Goal: Transaction & Acquisition: Purchase product/service

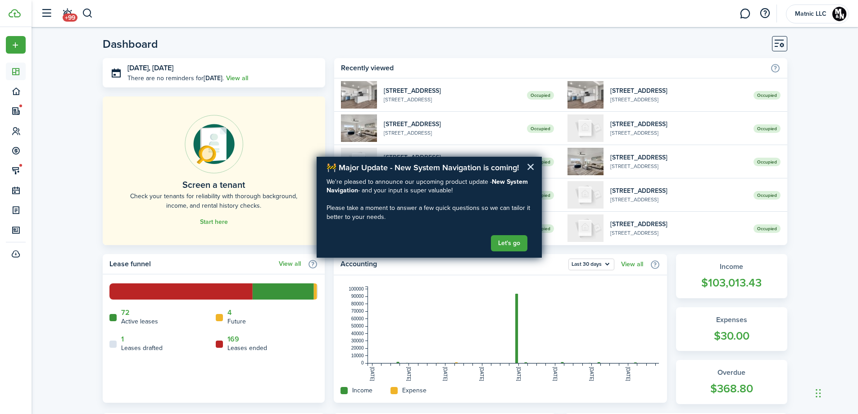
click at [532, 166] on button "×" at bounding box center [530, 166] width 9 height 14
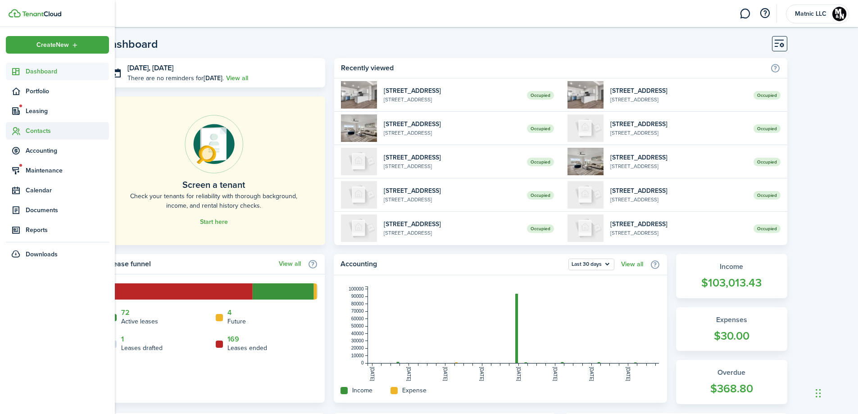
click at [48, 131] on span "Contacts" at bounding box center [67, 130] width 83 height 9
click at [48, 151] on span "Tenants" at bounding box center [67, 151] width 83 height 9
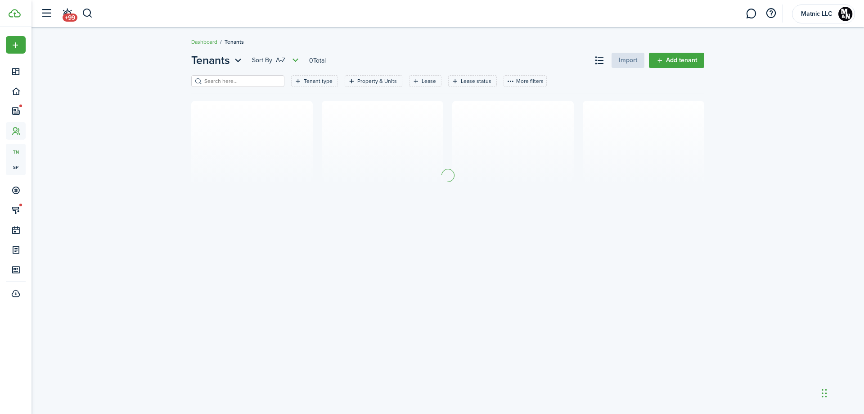
click at [221, 83] on input "search" at bounding box center [241, 81] width 79 height 9
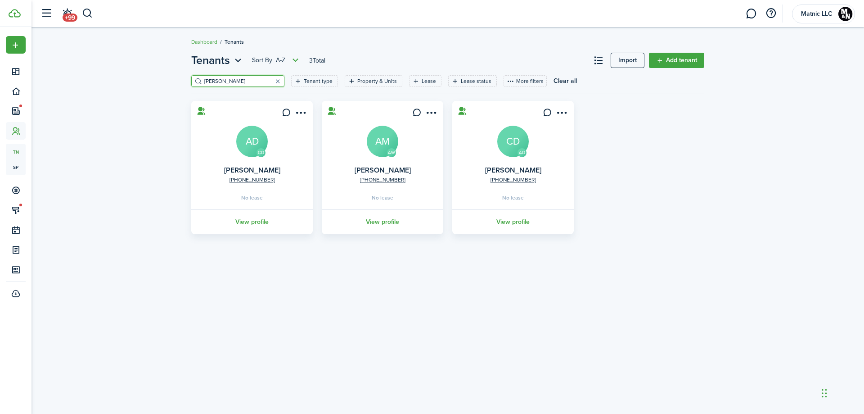
type input "[PERSON_NAME]"
click at [250, 140] on avatar-text "AD" at bounding box center [252, 142] width 32 height 32
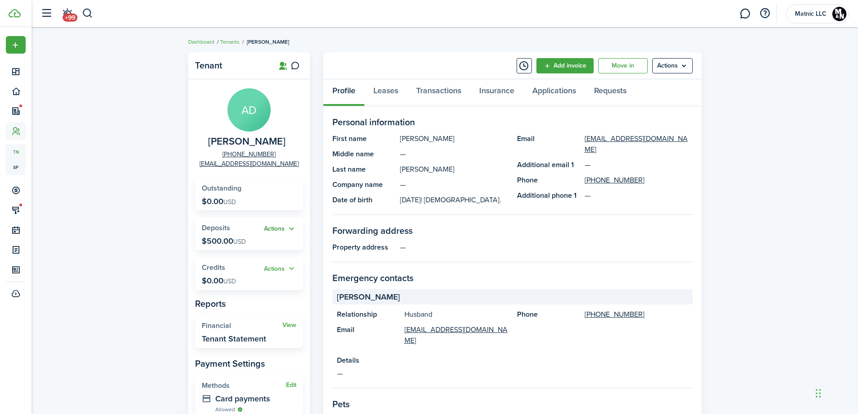
click at [280, 229] on button "Actions" at bounding box center [280, 229] width 32 height 10
click at [262, 276] on link "Return" at bounding box center [256, 277] width 79 height 15
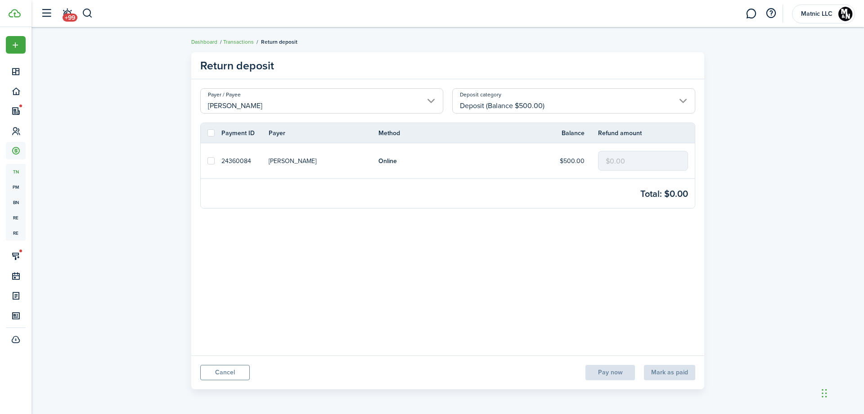
click at [212, 162] on label at bounding box center [211, 160] width 7 height 7
click at [208, 161] on input "checkbox" at bounding box center [207, 161] width 0 height 0
checkbox input "true"
drag, startPoint x: 631, startPoint y: 162, endPoint x: 552, endPoint y: 161, distance: 78.8
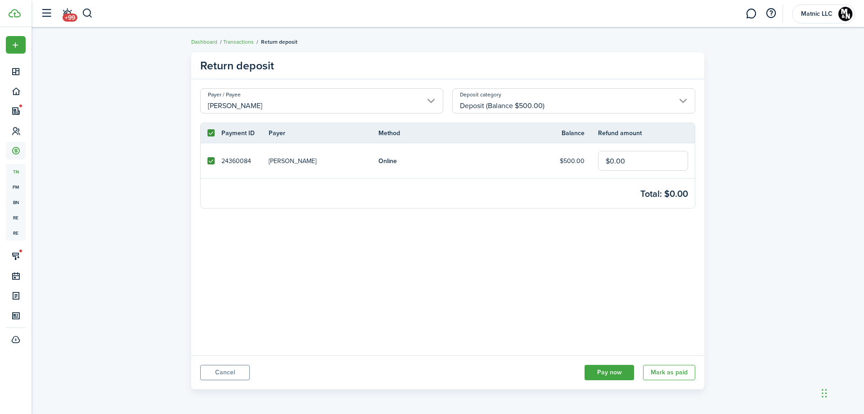
click at [553, 161] on tr "24360084 [PERSON_NAME] Online $500.00 $0.00" at bounding box center [448, 160] width 494 height 35
type input "$500.00"
click at [619, 371] on button "Pay now" at bounding box center [610, 372] width 50 height 15
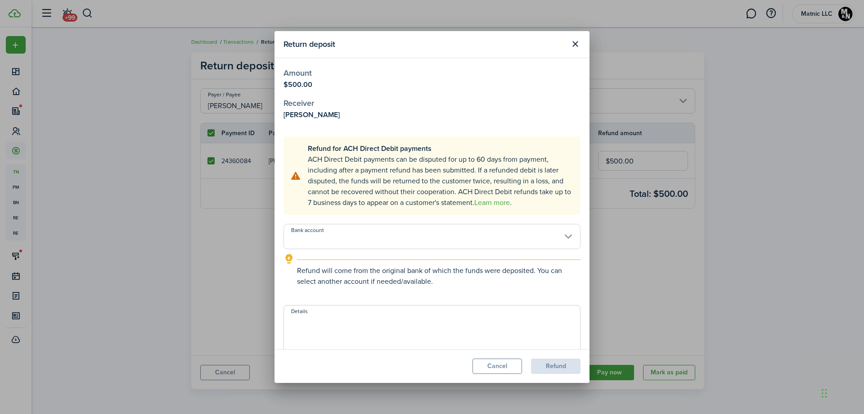
click at [362, 233] on input "Bank account" at bounding box center [432, 236] width 297 height 25
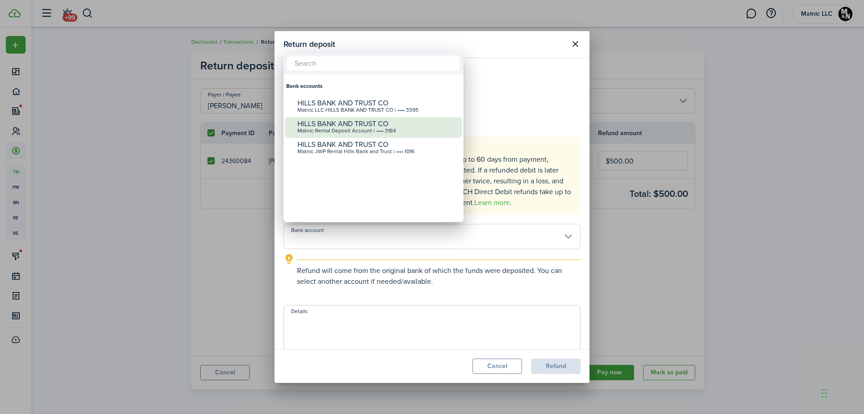
click at [353, 133] on div "Matnic Rental Deposit Account | •••• 3184" at bounding box center [377, 131] width 159 height 6
type input "•••• •••• •••• 3184"
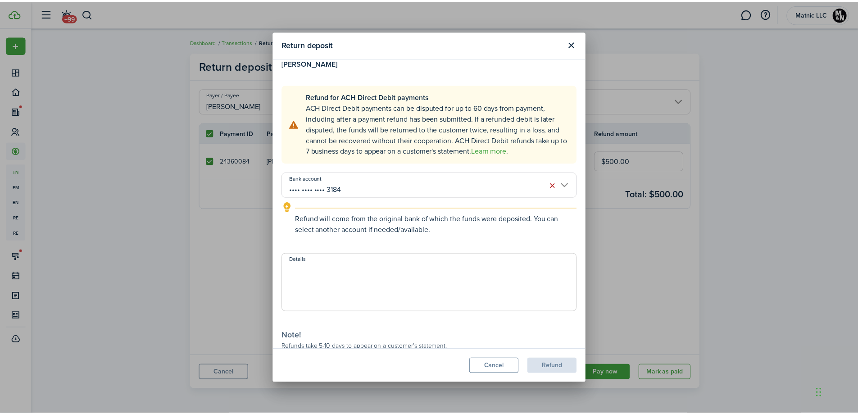
scroll to position [99, 0]
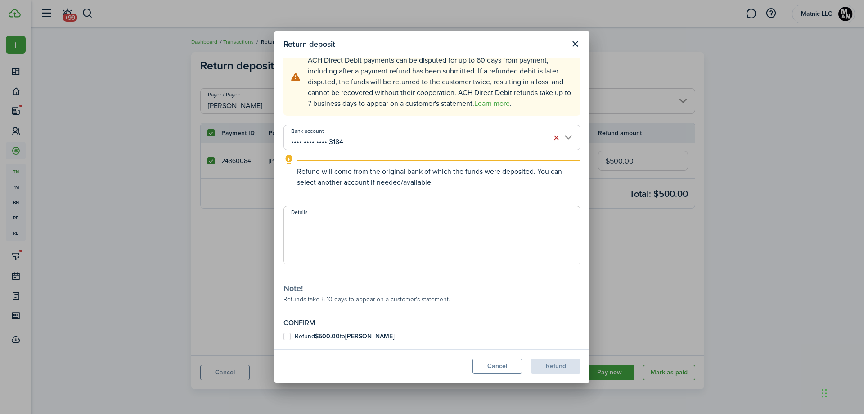
click at [290, 337] on label "Refund $500.00 to [PERSON_NAME]" at bounding box center [339, 336] width 111 height 7
checkbox input "true"
click at [556, 362] on button "Refund" at bounding box center [556, 365] width 50 height 15
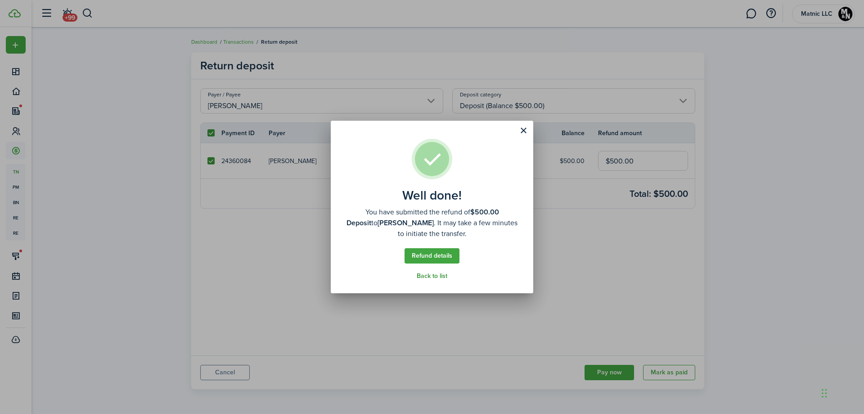
click at [421, 277] on link "Back to list" at bounding box center [432, 275] width 31 height 7
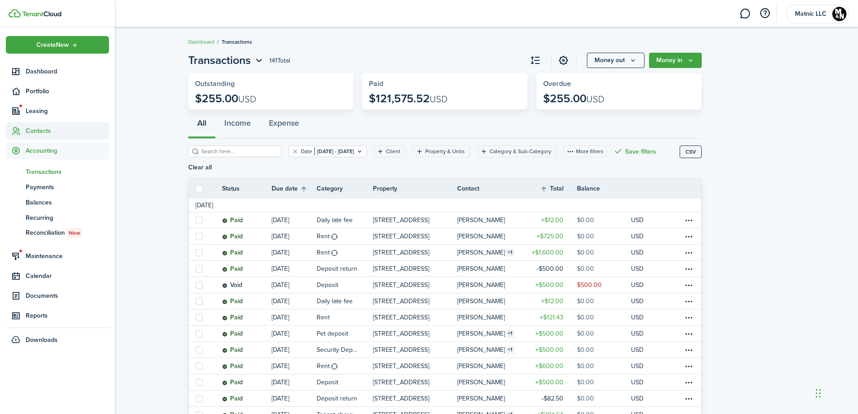
click at [35, 131] on span "Contacts" at bounding box center [67, 130] width 83 height 9
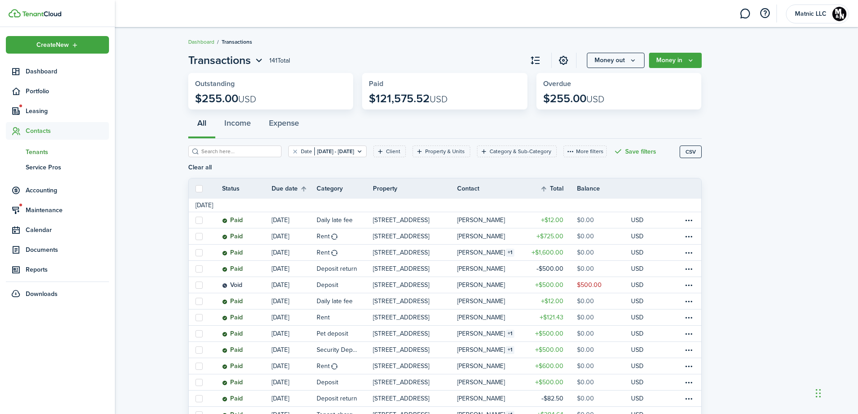
click at [35, 151] on span "Tenants" at bounding box center [67, 151] width 83 height 9
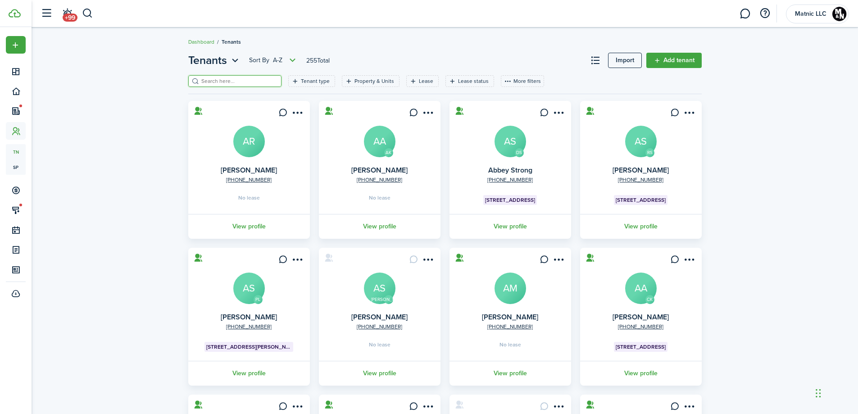
click at [230, 81] on input "search" at bounding box center [238, 81] width 79 height 9
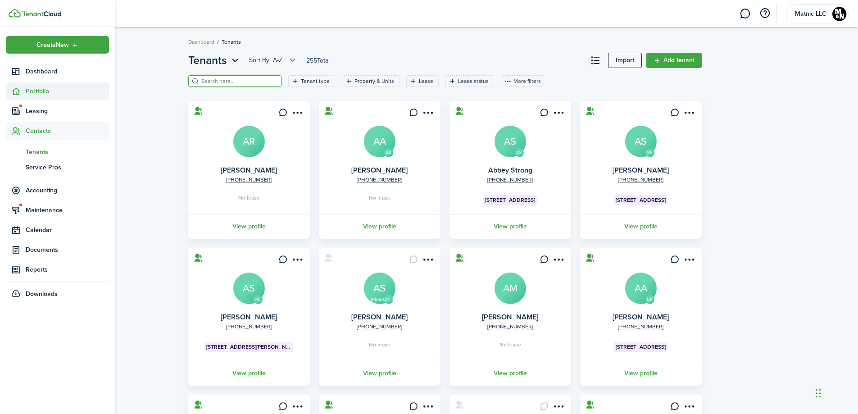
click at [41, 90] on span "Portfolio" at bounding box center [67, 90] width 83 height 9
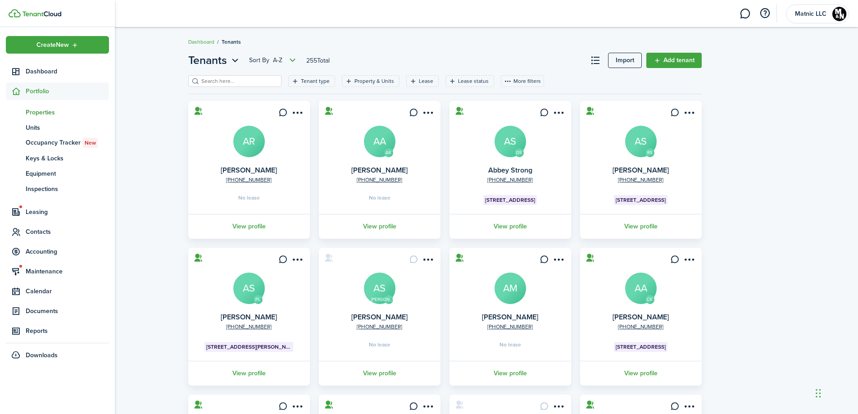
click at [36, 114] on span "Properties" at bounding box center [67, 112] width 83 height 9
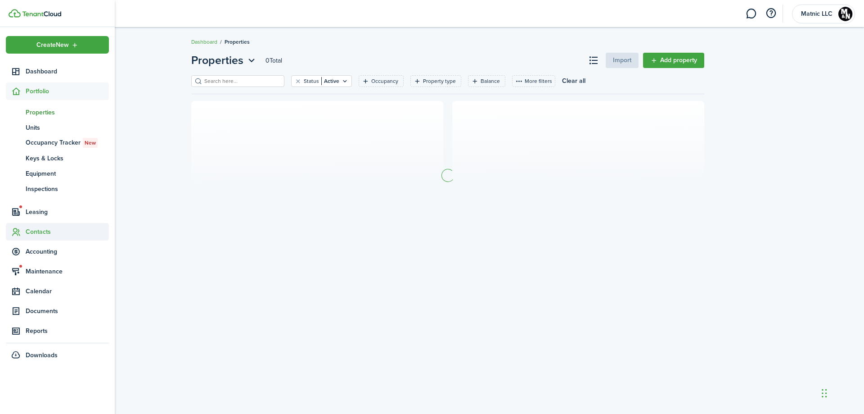
click at [57, 231] on span "Contacts" at bounding box center [67, 231] width 83 height 9
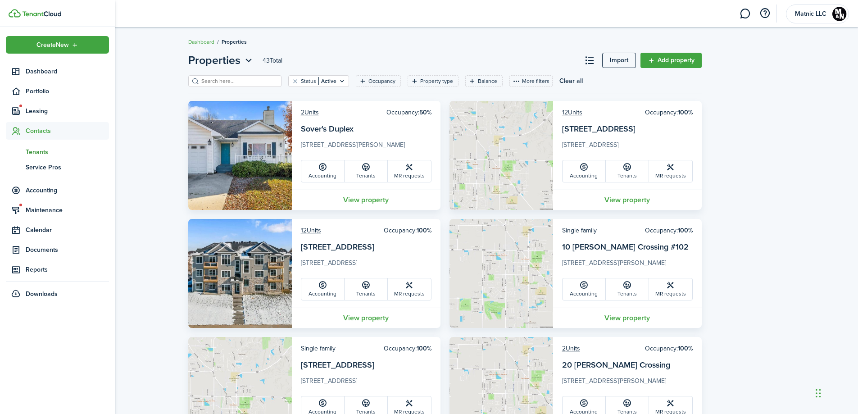
click at [44, 154] on span "Tenants" at bounding box center [67, 151] width 83 height 9
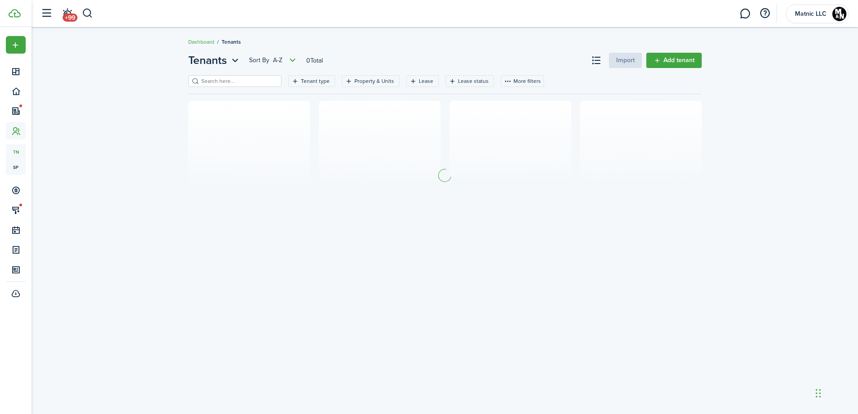
click at [243, 85] on input "search" at bounding box center [238, 81] width 79 height 9
type input "A"
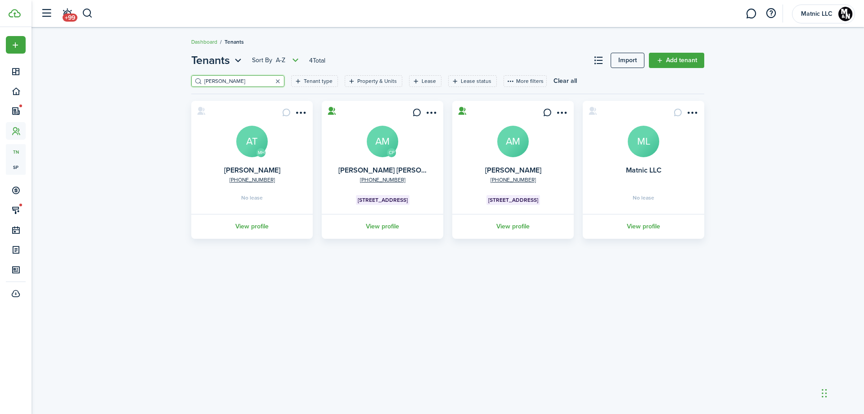
type input "[PERSON_NAME]"
click at [271, 80] on button "button" at bounding box center [277, 81] width 13 height 13
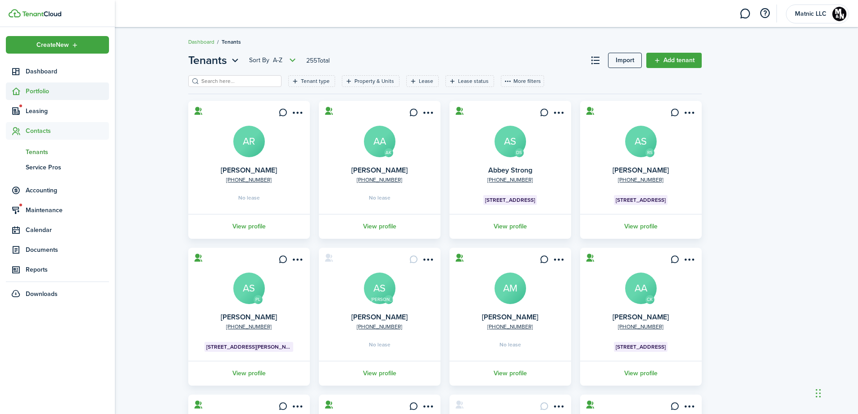
click at [27, 85] on span "Portfolio" at bounding box center [57, 91] width 103 height 18
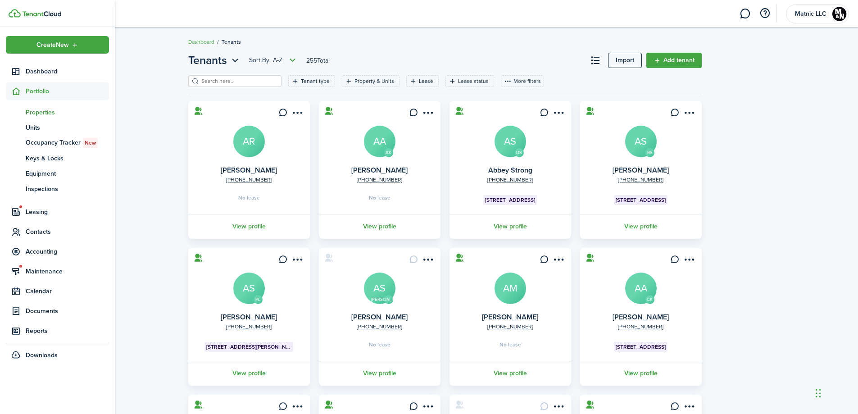
click at [44, 111] on span "Properties" at bounding box center [67, 112] width 83 height 9
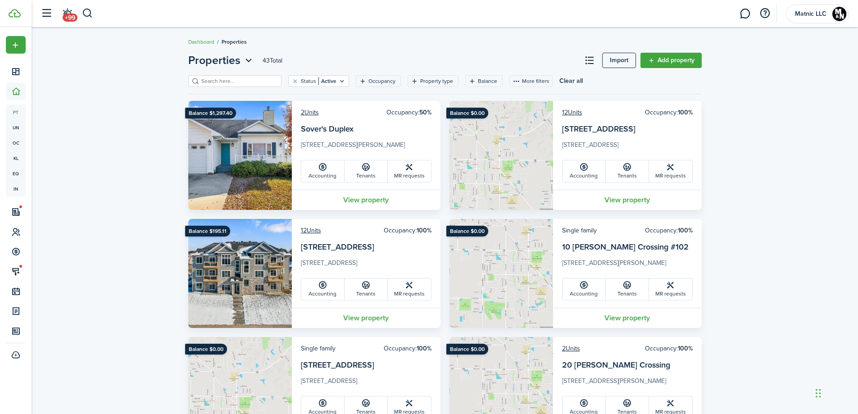
click at [248, 79] on input "search" at bounding box center [238, 81] width 79 height 9
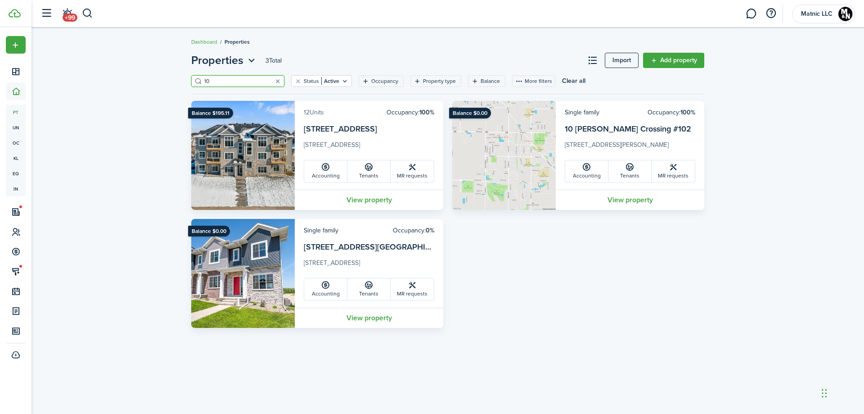
type input "10"
click at [312, 109] on link "12 Units" at bounding box center [314, 112] width 20 height 9
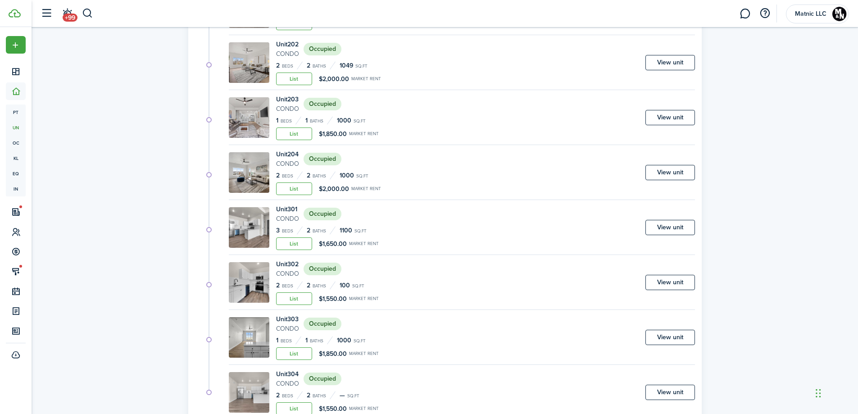
scroll to position [405, 0]
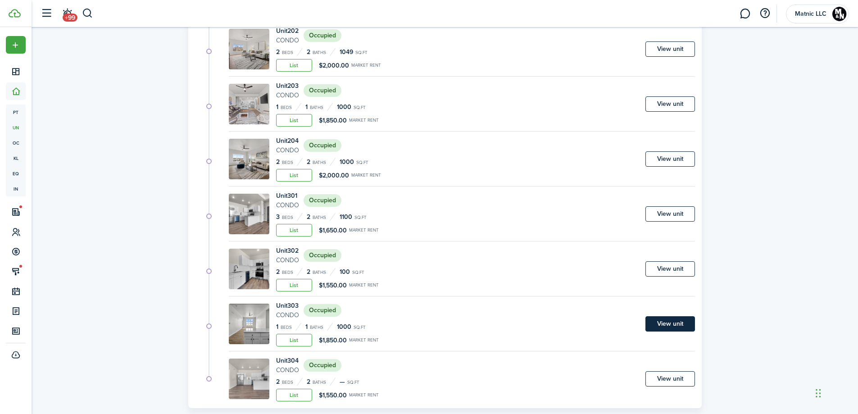
click at [656, 321] on link "View unit" at bounding box center [670, 323] width 50 height 15
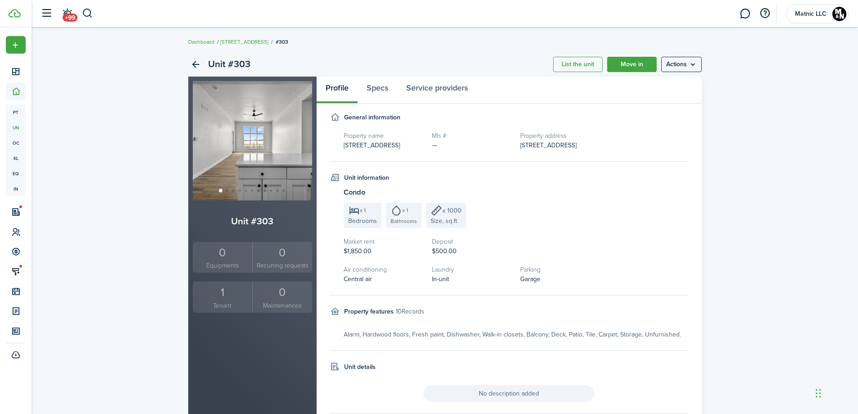
click at [221, 300] on div "1" at bounding box center [222, 292] width 55 height 17
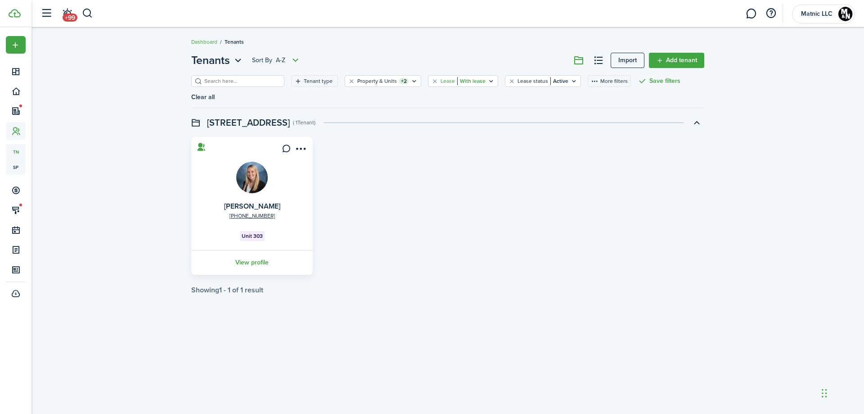
click at [471, 81] on filter-tag-value "With lease" at bounding box center [471, 81] width 28 height 8
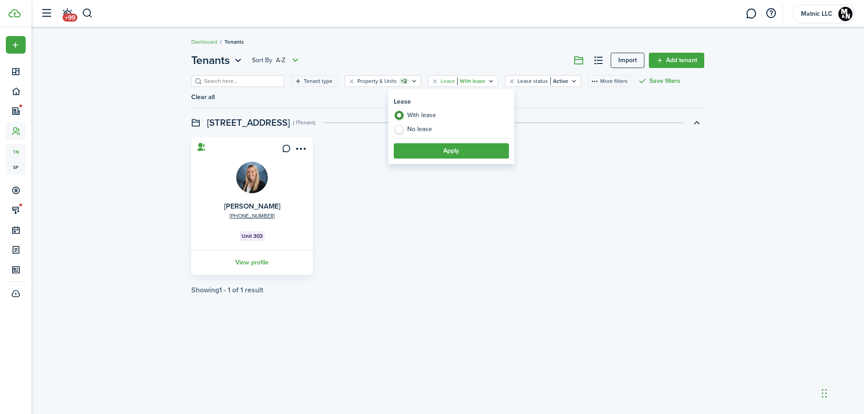
click at [438, 132] on label "No lease" at bounding box center [451, 129] width 115 height 9
radio input "false"
radio input "true"
click at [420, 145] on button "Apply" at bounding box center [451, 150] width 115 height 15
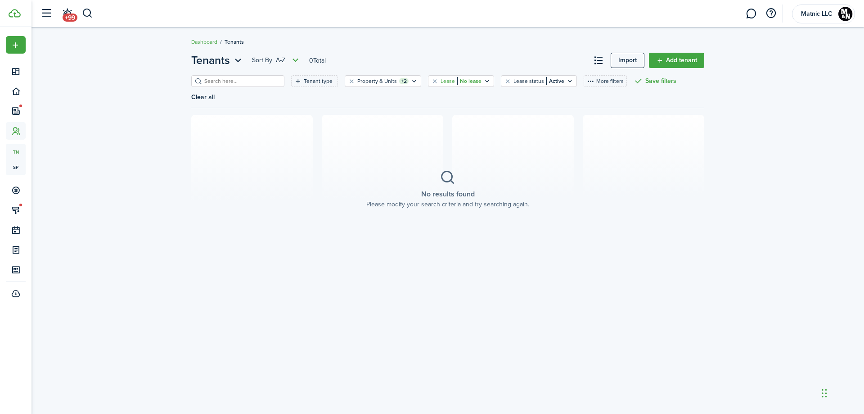
click at [484, 78] on icon "Open filter" at bounding box center [488, 80] width 8 height 7
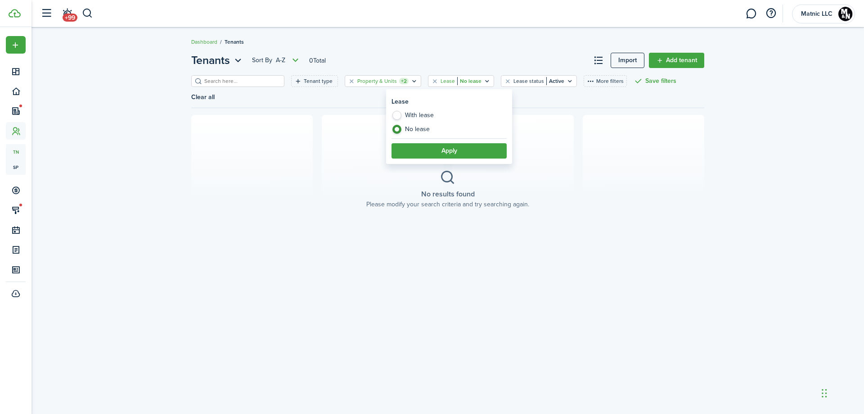
click at [399, 81] on filter-tag-counter "+2" at bounding box center [403, 81] width 9 height 6
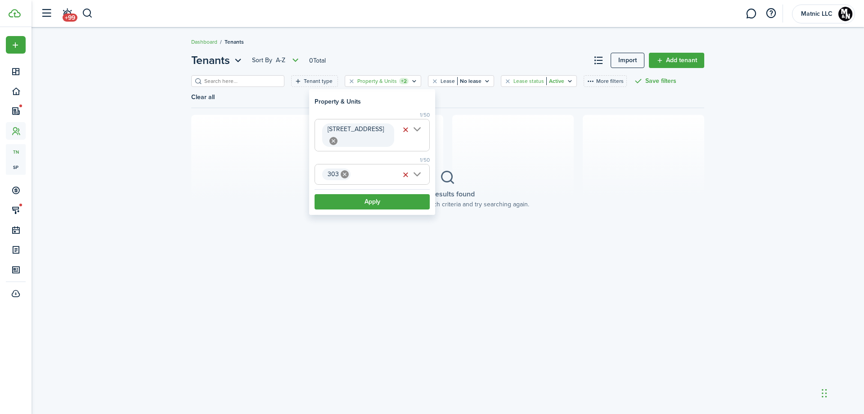
click at [547, 81] on filter-tag-value "Active" at bounding box center [556, 81] width 18 height 8
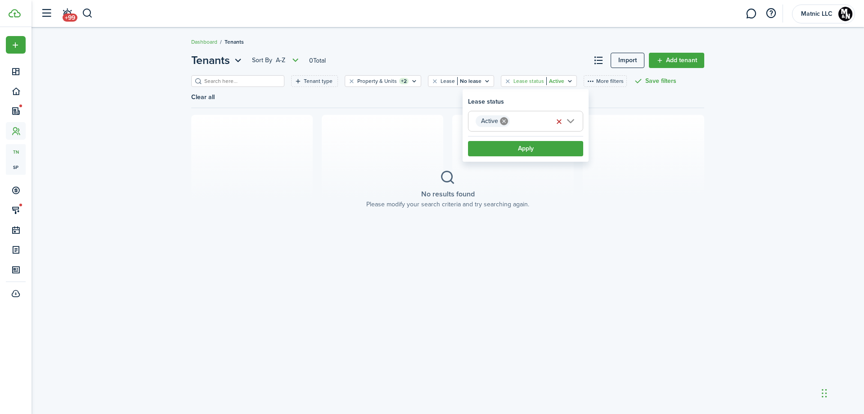
click at [527, 124] on span "Active" at bounding box center [526, 121] width 114 height 20
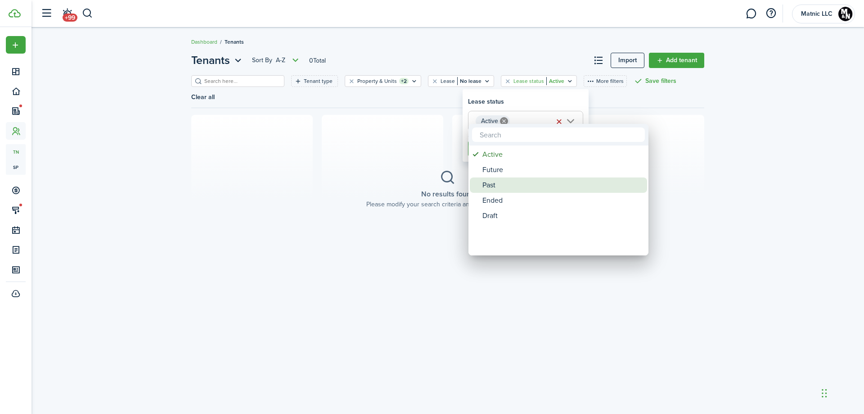
click at [513, 185] on div "Past" at bounding box center [562, 184] width 159 height 15
type input "Active, Past"
drag, startPoint x: 617, startPoint y: 101, endPoint x: 597, endPoint y: 119, distance: 27.1
click at [617, 101] on div at bounding box center [432, 207] width 1008 height 558
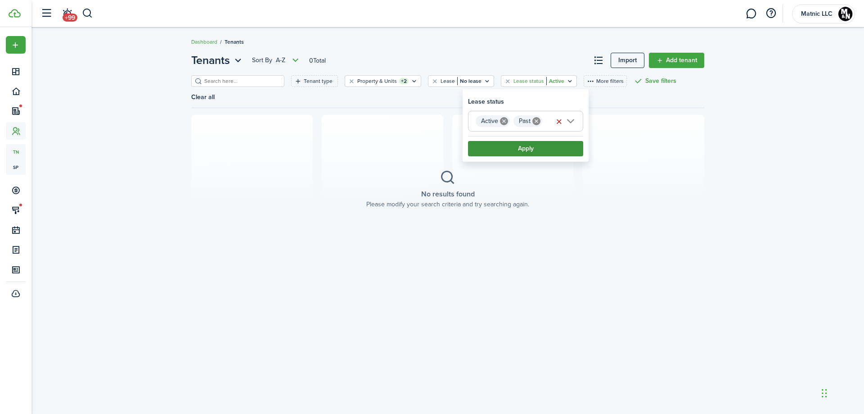
click at [536, 146] on button "Apply" at bounding box center [525, 148] width 115 height 15
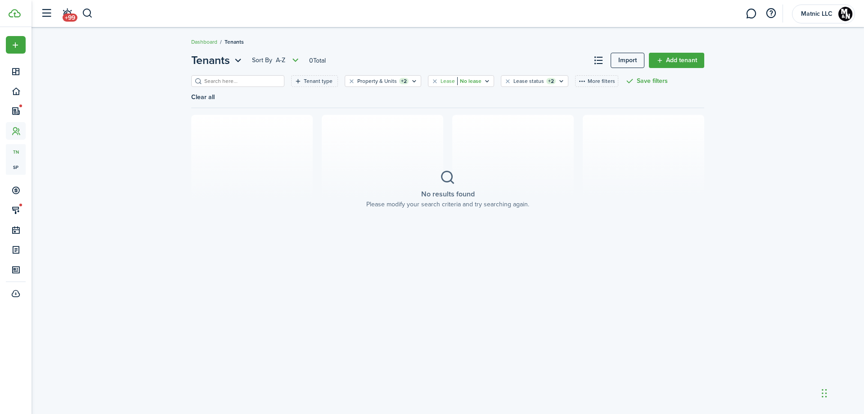
click at [484, 81] on icon "Open filter" at bounding box center [488, 80] width 8 height 7
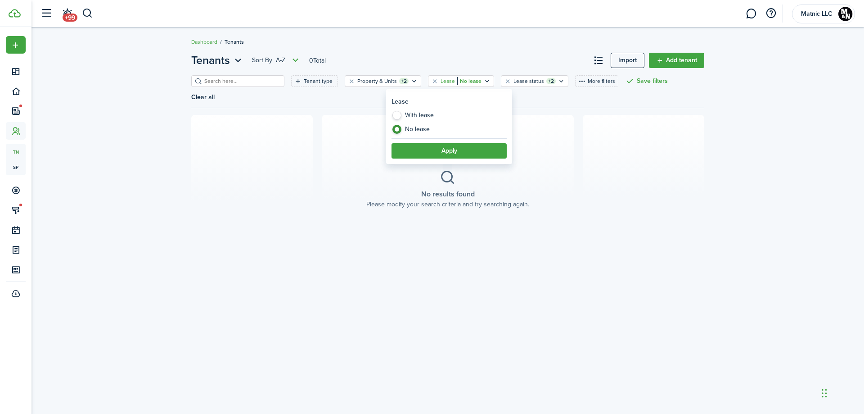
click at [394, 113] on label "With lease" at bounding box center [449, 118] width 115 height 14
radio input "true"
click at [438, 149] on button "Apply" at bounding box center [449, 150] width 115 height 15
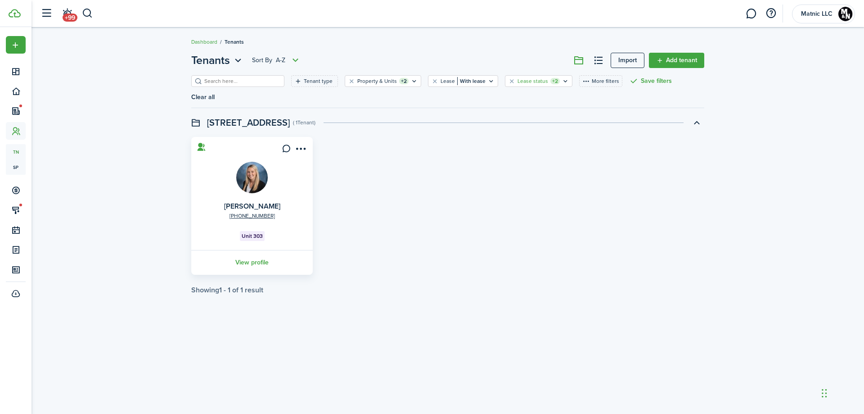
click at [551, 81] on filter-tag-counter "+2" at bounding box center [555, 81] width 9 height 6
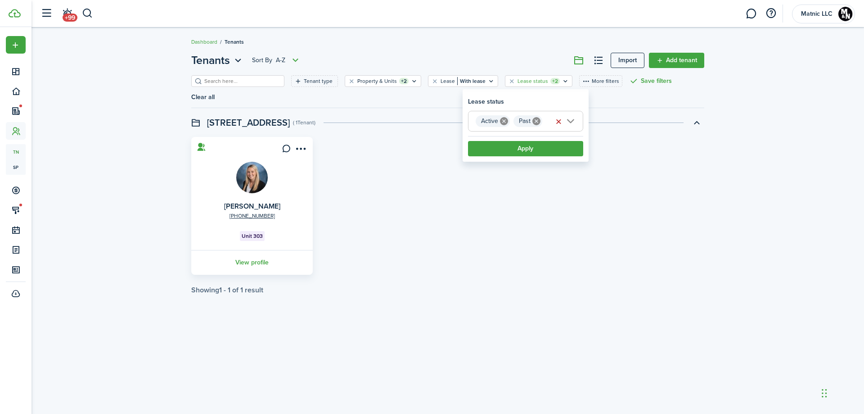
click at [648, 209] on div "[PHONE_NUMBER] [PERSON_NAME] Unit 303 View profile" at bounding box center [448, 206] width 522 height 138
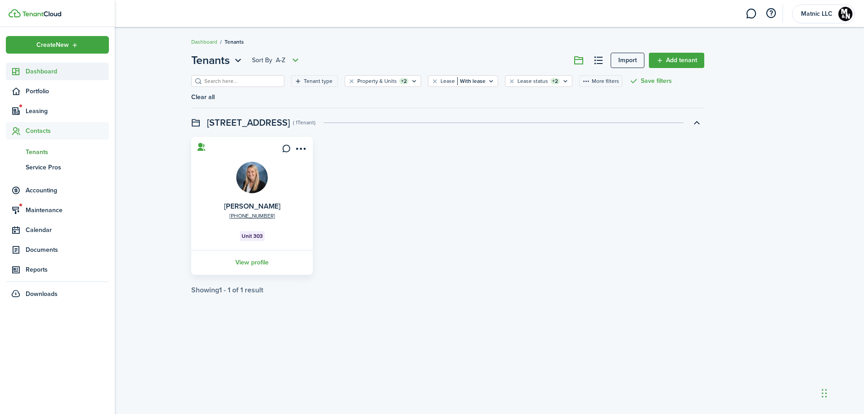
click at [42, 72] on span "Dashboard" at bounding box center [67, 71] width 83 height 9
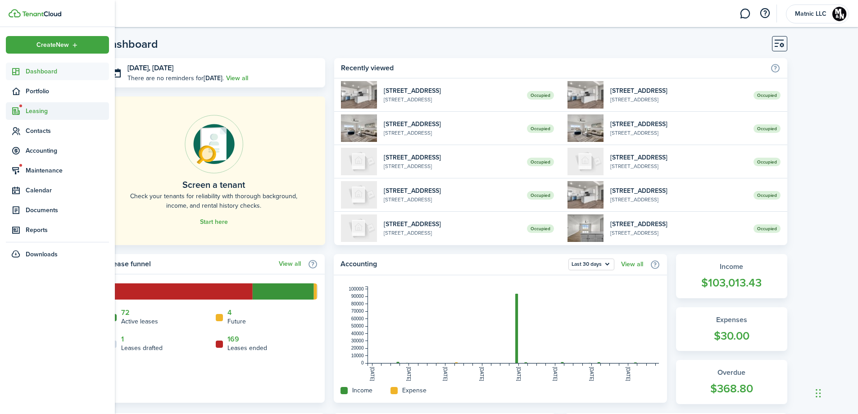
click at [44, 113] on span "Leasing" at bounding box center [67, 110] width 83 height 9
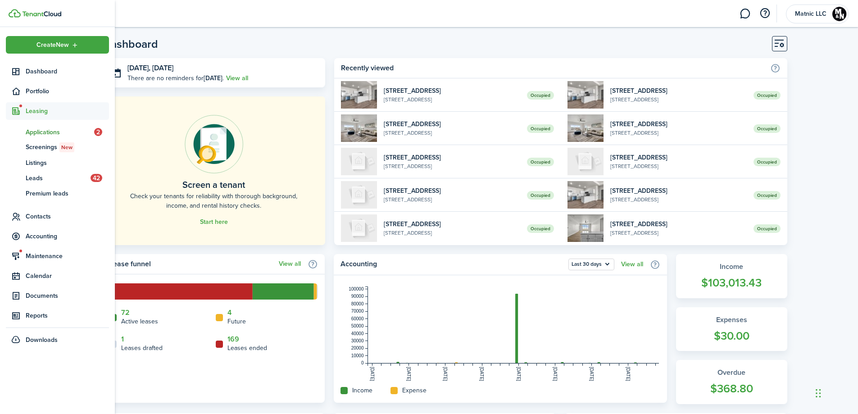
click at [75, 134] on span "Applications" at bounding box center [60, 131] width 68 height 9
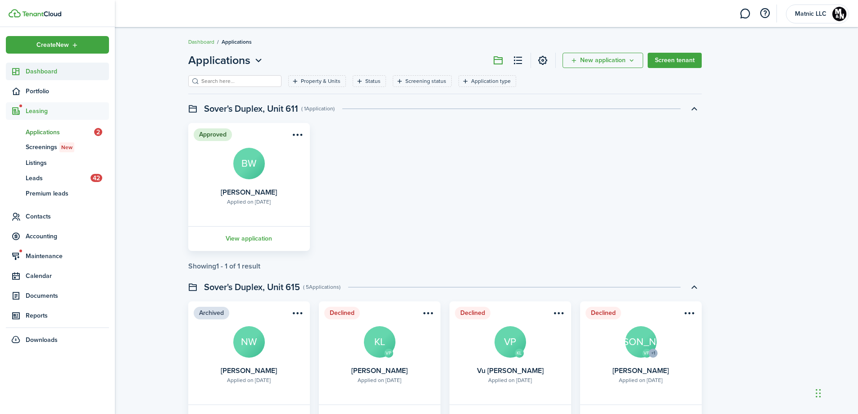
click at [32, 70] on span "Dashboard" at bounding box center [67, 71] width 83 height 9
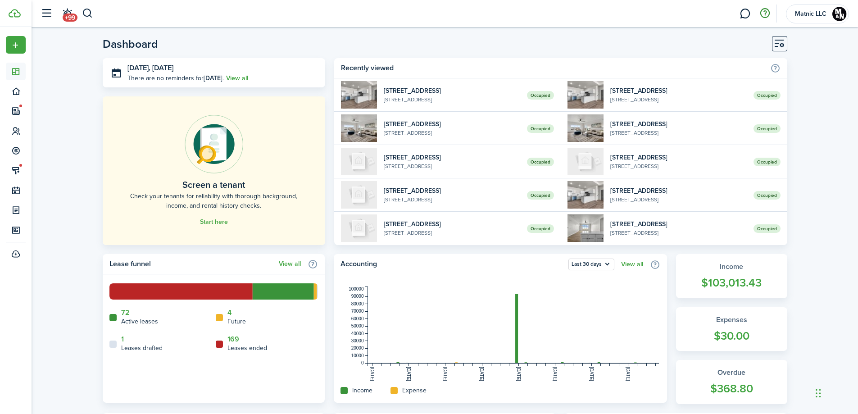
click at [766, 11] on button "button" at bounding box center [764, 13] width 15 height 15
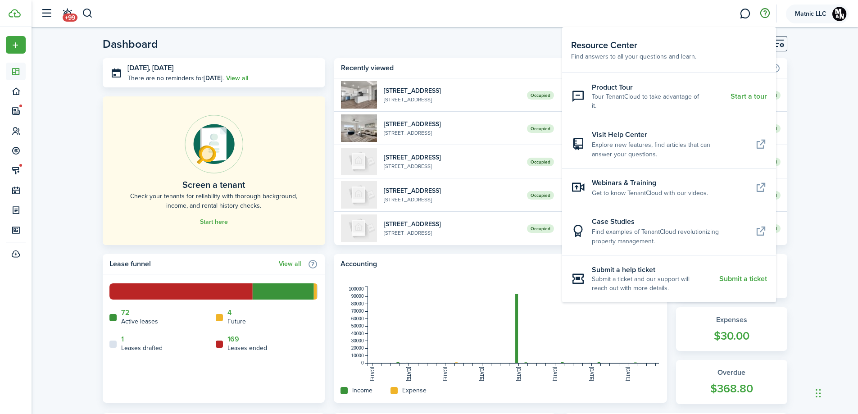
click at [808, 13] on span "Matnic LLC" at bounding box center [810, 14] width 36 height 6
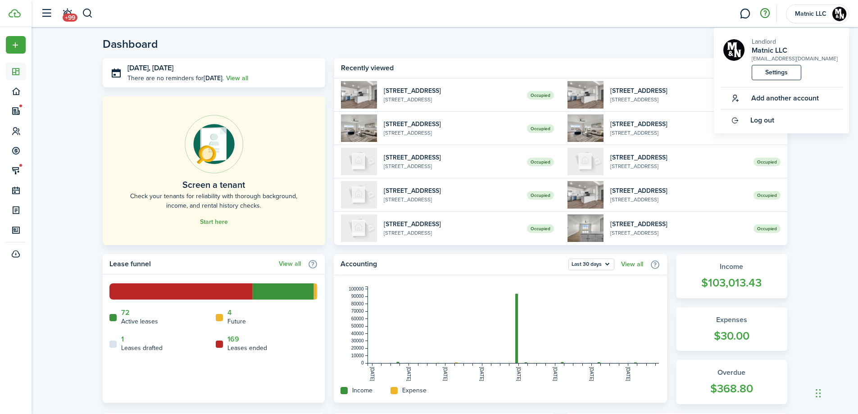
click at [765, 13] on button "button" at bounding box center [764, 13] width 15 height 15
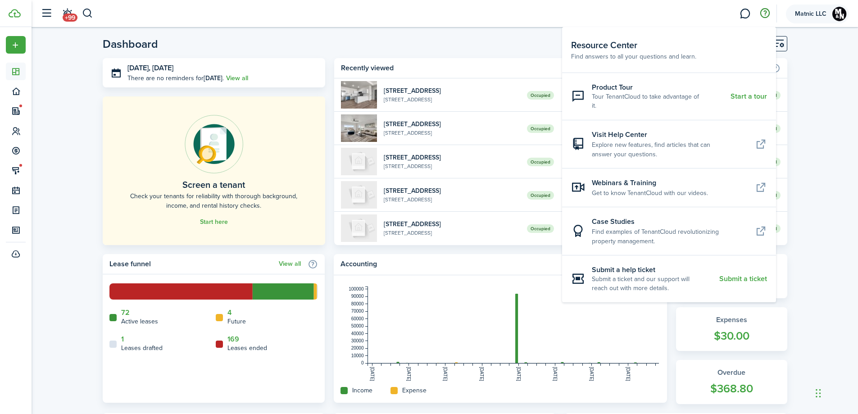
click at [809, 17] on span "Matnic LLC" at bounding box center [810, 14] width 36 height 6
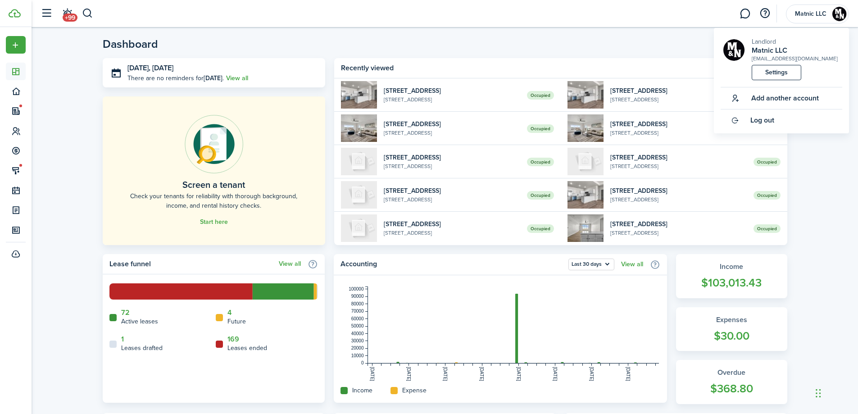
click at [750, 49] on div at bounding box center [737, 50] width 28 height 22
click at [730, 50] on img at bounding box center [734, 50] width 22 height 22
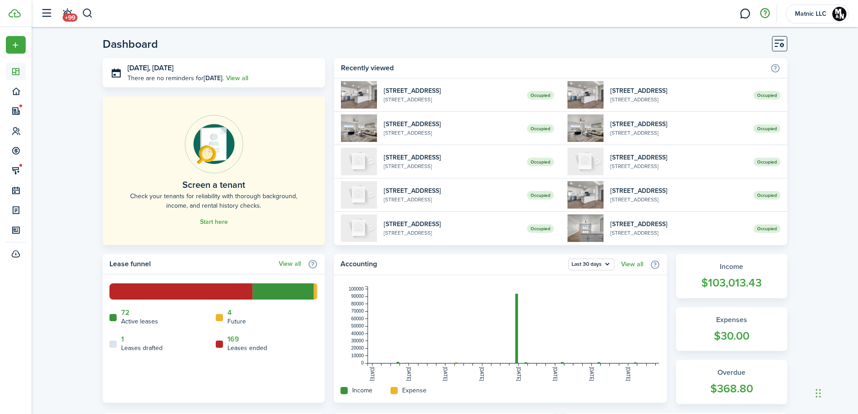
click at [768, 16] on button "button" at bounding box center [764, 13] width 15 height 15
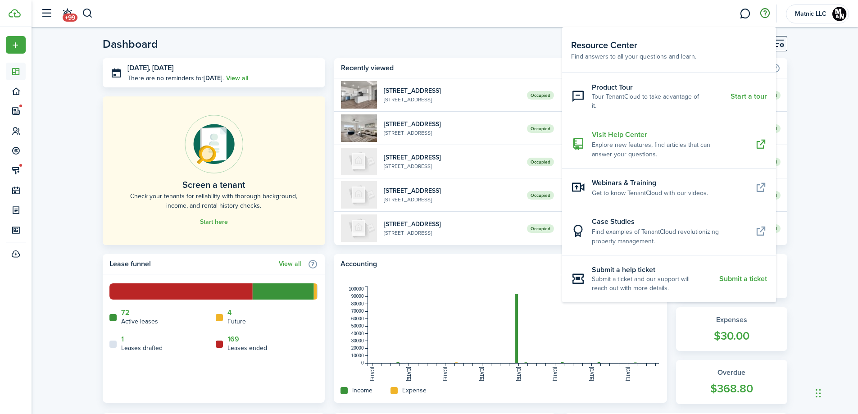
click at [670, 143] on resource-center-item-description "Explore new features, find articles that can answer your questions." at bounding box center [670, 149] width 156 height 19
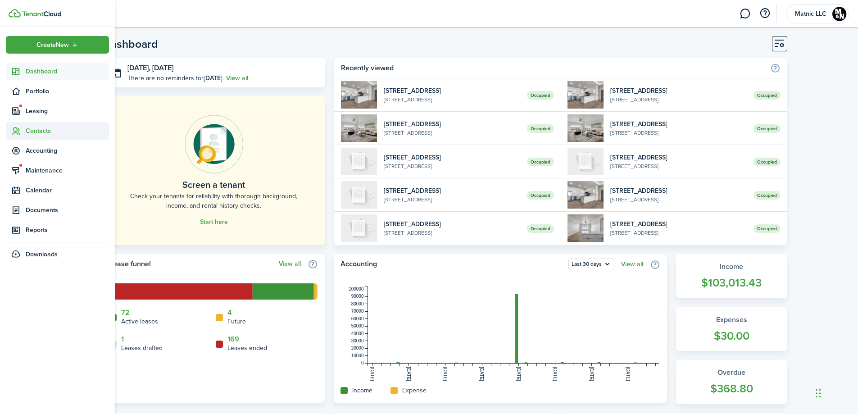
click at [32, 132] on span "Contacts" at bounding box center [67, 130] width 83 height 9
click at [30, 148] on span "Tenants" at bounding box center [67, 151] width 83 height 9
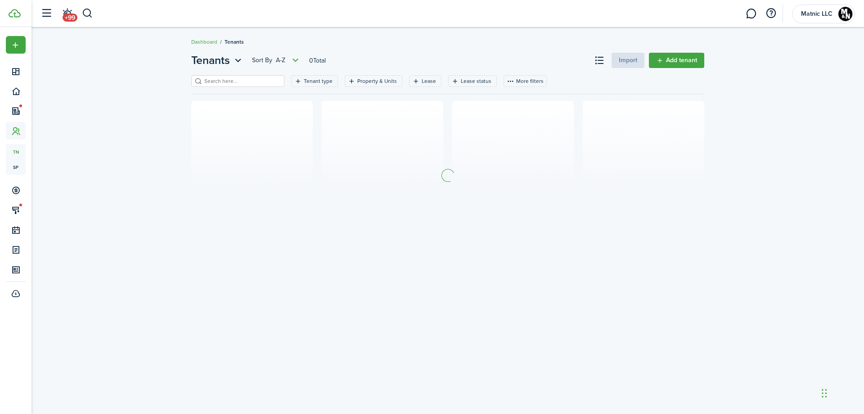
click at [227, 80] on input "search" at bounding box center [241, 81] width 79 height 9
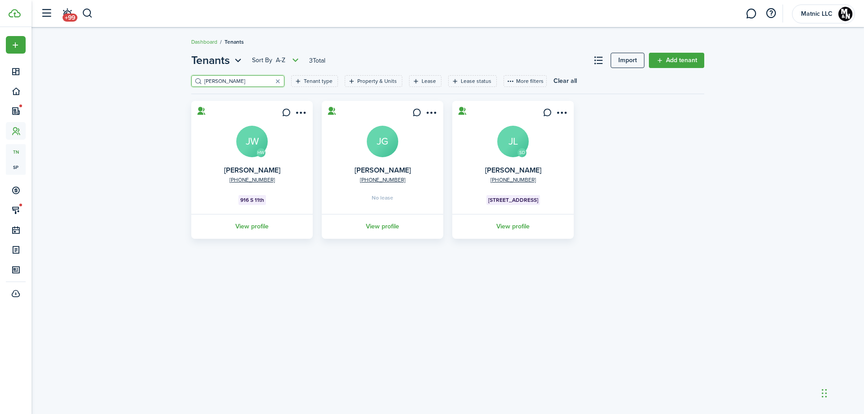
type input "[PERSON_NAME]"
click at [236, 137] on avatar-text "JW" at bounding box center [252, 142] width 32 height 32
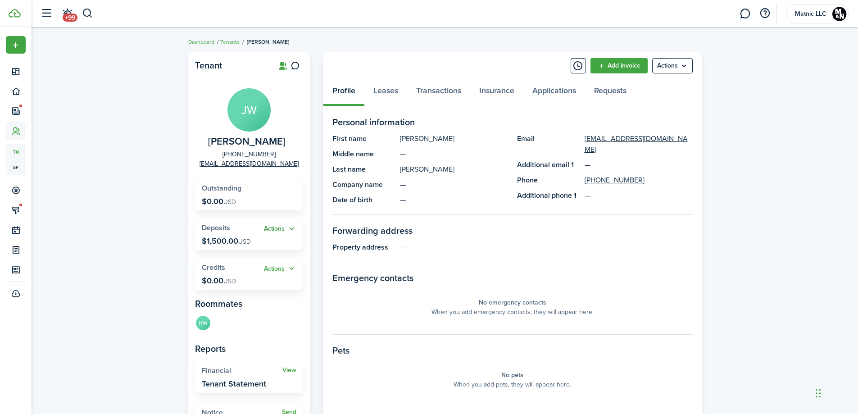
click at [276, 227] on button "Actions" at bounding box center [280, 229] width 32 height 10
click at [269, 272] on link "Return" at bounding box center [256, 277] width 79 height 15
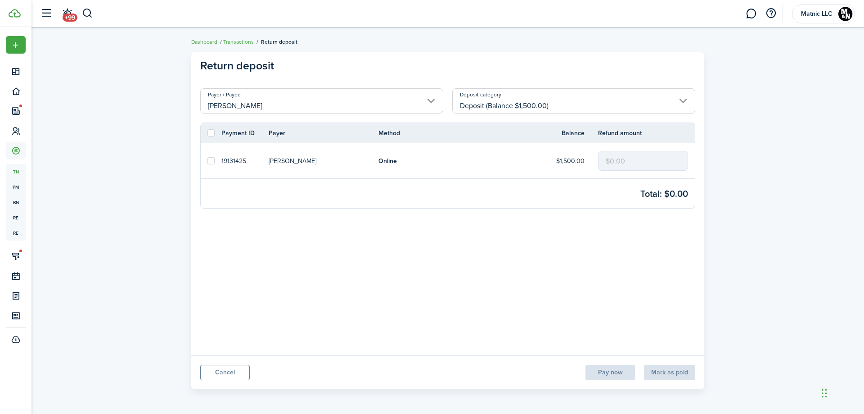
click at [211, 159] on label at bounding box center [211, 160] width 7 height 7
click at [208, 161] on input "checkbox" at bounding box center [207, 161] width 0 height 0
checkbox input "true"
drag, startPoint x: 642, startPoint y: 157, endPoint x: 495, endPoint y: 149, distance: 147.4
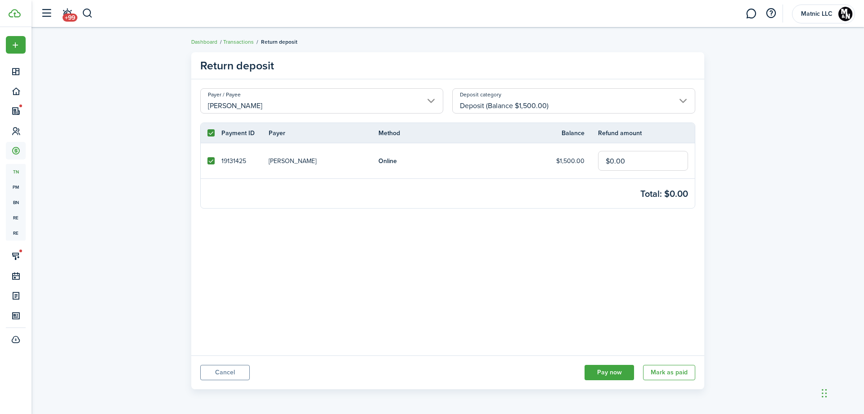
click at [495, 149] on tr "19131425 [PERSON_NAME] Online $1,500.00 $0.00" at bounding box center [448, 160] width 494 height 35
type input "$1,500.00"
click at [610, 366] on button "Pay now" at bounding box center [610, 372] width 50 height 15
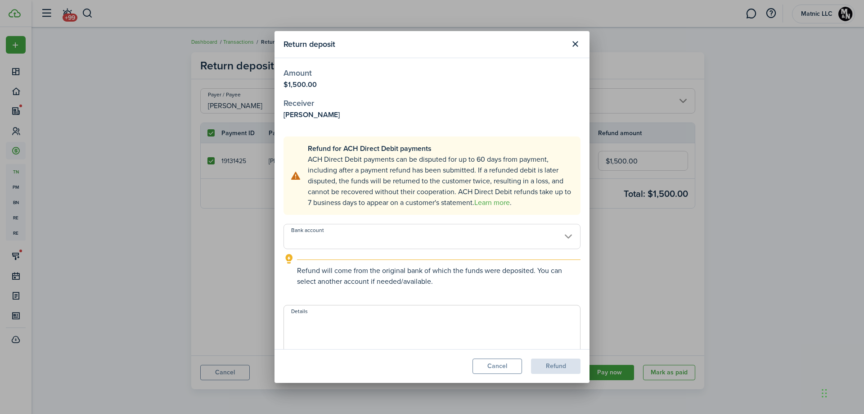
click at [355, 229] on input "Bank account" at bounding box center [432, 236] width 297 height 25
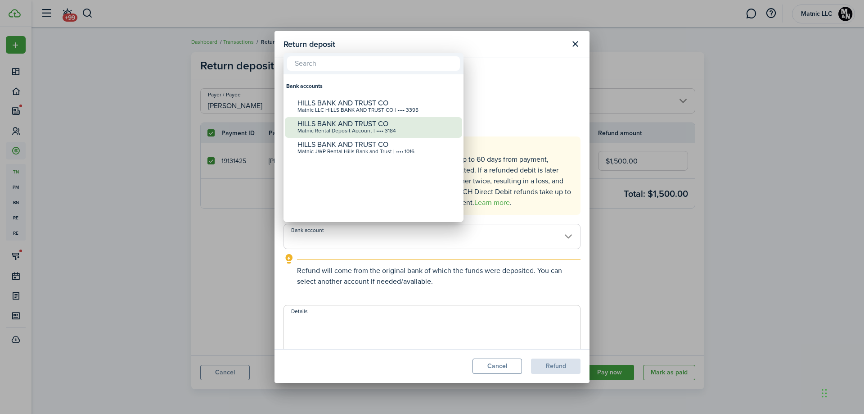
click at [347, 129] on div "Matnic Rental Deposit Account | •••• 3184" at bounding box center [377, 131] width 159 height 6
type input "•••• •••• •••• 3184"
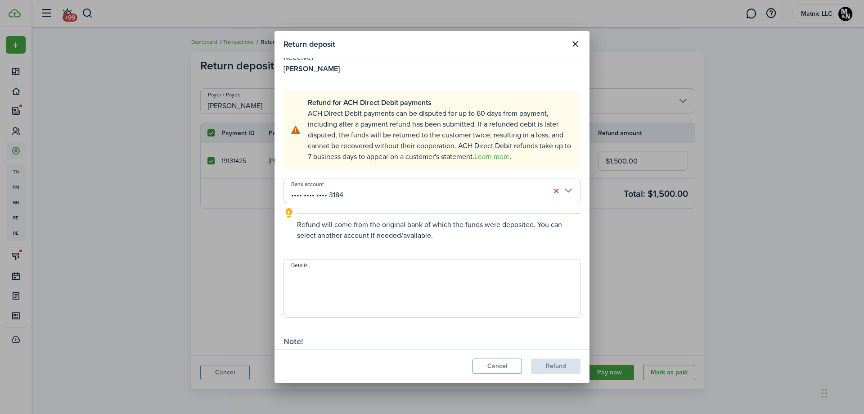
scroll to position [99, 0]
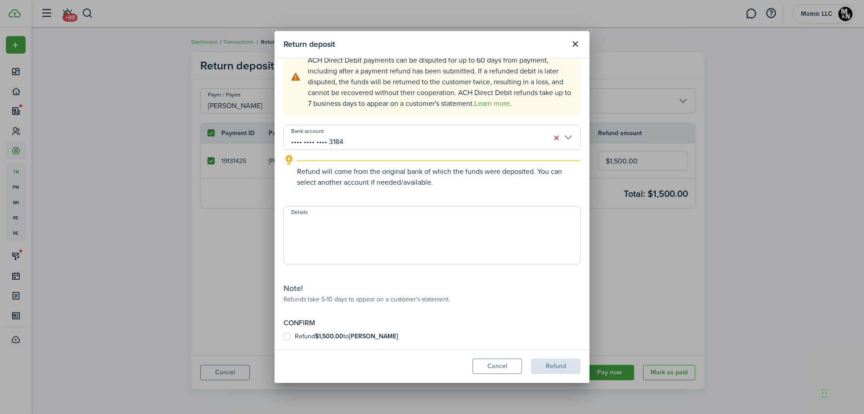
click at [287, 337] on label "Refund $1,500.00 to [PERSON_NAME]" at bounding box center [341, 336] width 115 height 7
checkbox input "true"
click at [554, 366] on button "Refund" at bounding box center [556, 365] width 50 height 15
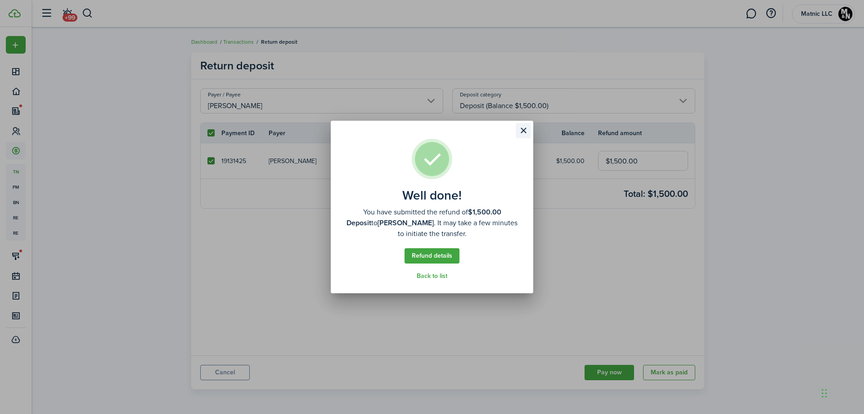
click at [522, 133] on button "Close modal" at bounding box center [523, 130] width 15 height 15
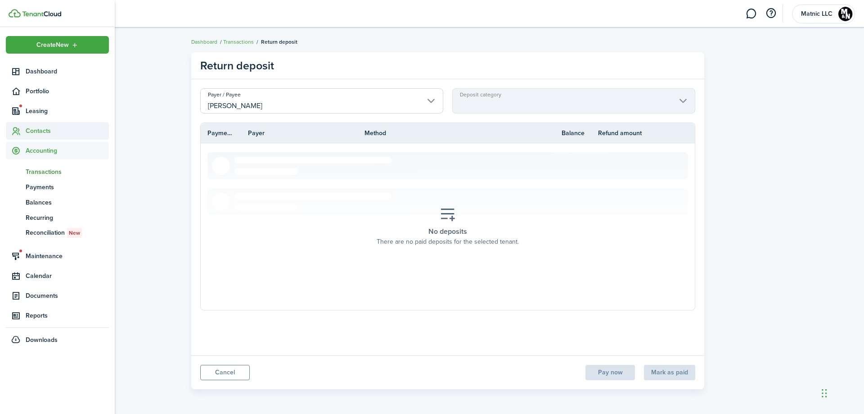
click at [42, 129] on span "Contacts" at bounding box center [67, 130] width 83 height 9
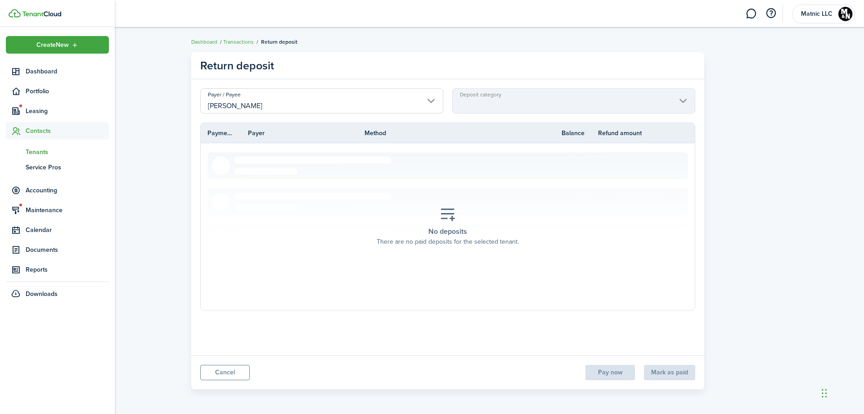
click at [43, 150] on span "Tenants" at bounding box center [67, 151] width 83 height 9
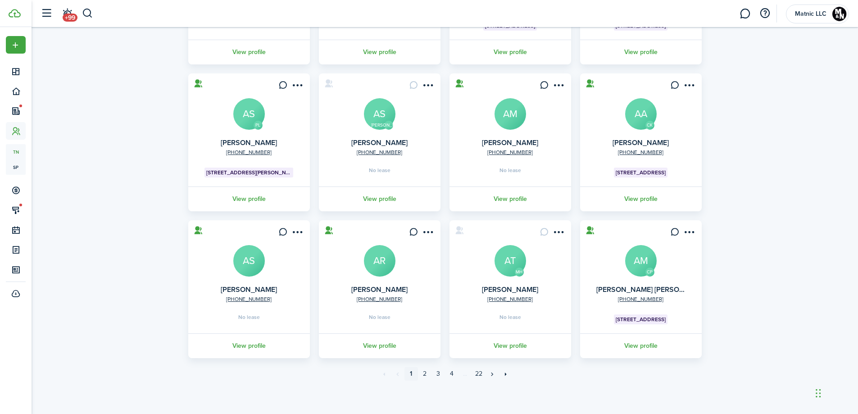
scroll to position [175, 0]
click at [506, 256] on avatar-text "AT" at bounding box center [510, 260] width 32 height 32
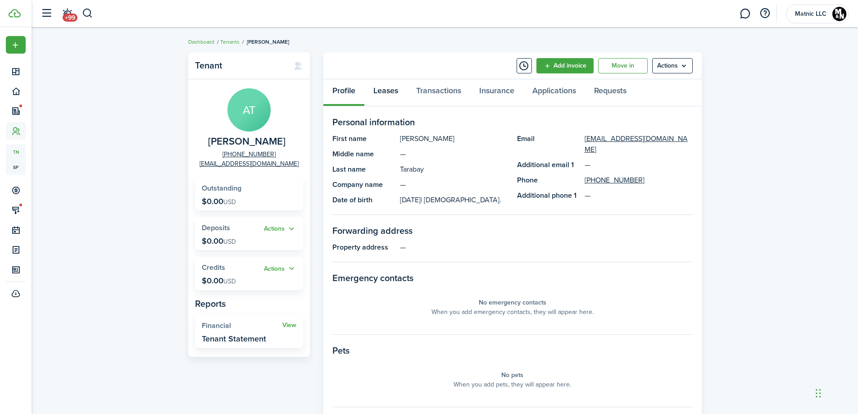
click at [389, 87] on link "Leases" at bounding box center [385, 92] width 43 height 27
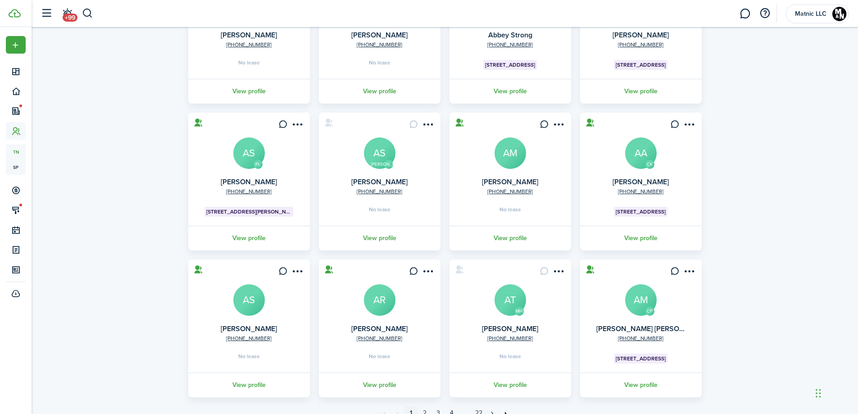
scroll to position [175, 0]
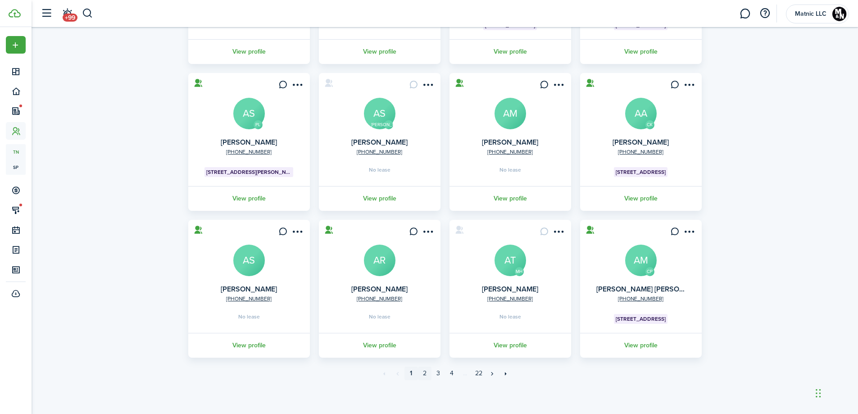
click at [420, 371] on link "2" at bounding box center [425, 373] width 14 height 14
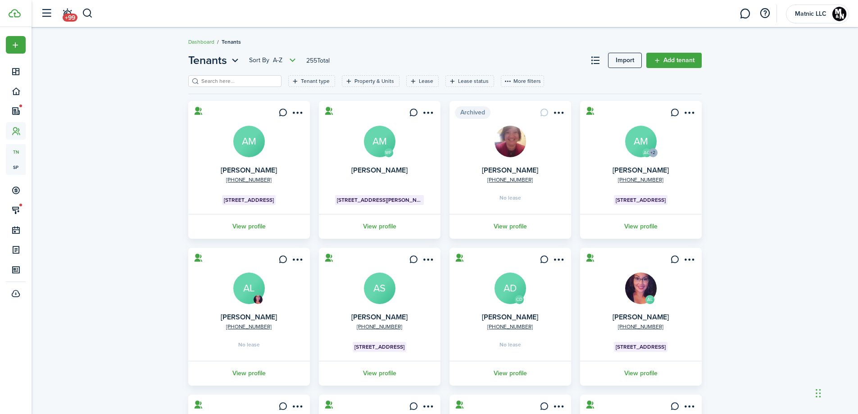
scroll to position [175, 0]
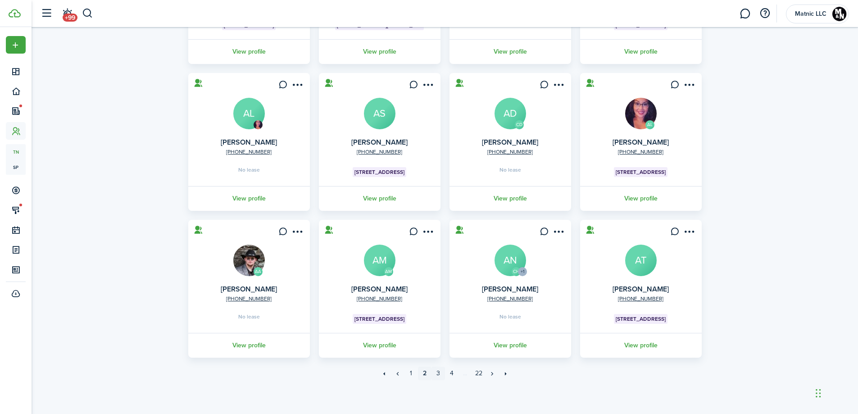
click at [438, 372] on link "3" at bounding box center [438, 373] width 14 height 14
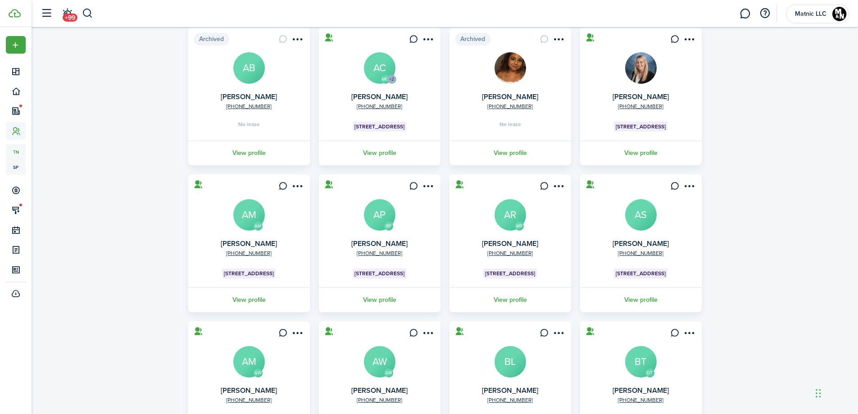
scroll to position [170, 0]
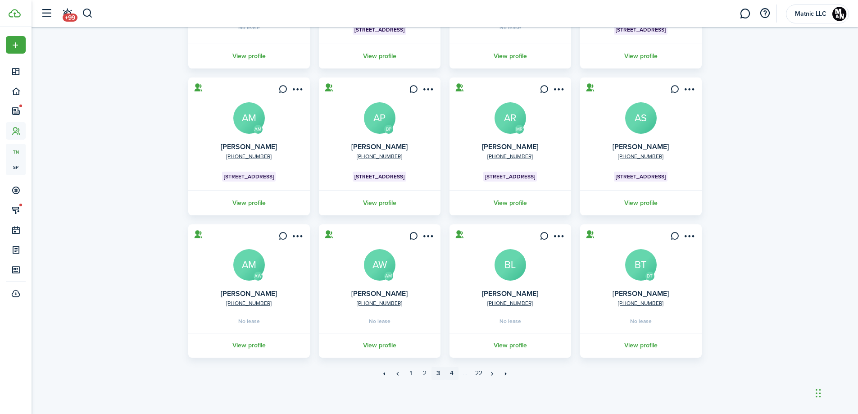
click at [451, 371] on link "4" at bounding box center [452, 373] width 14 height 14
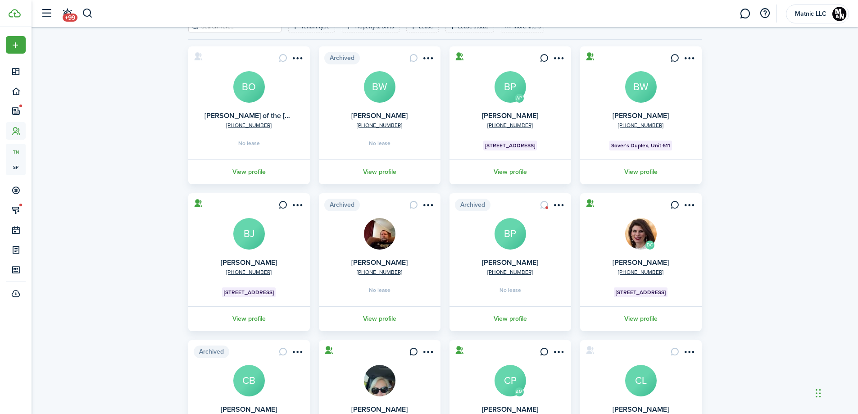
scroll to position [175, 0]
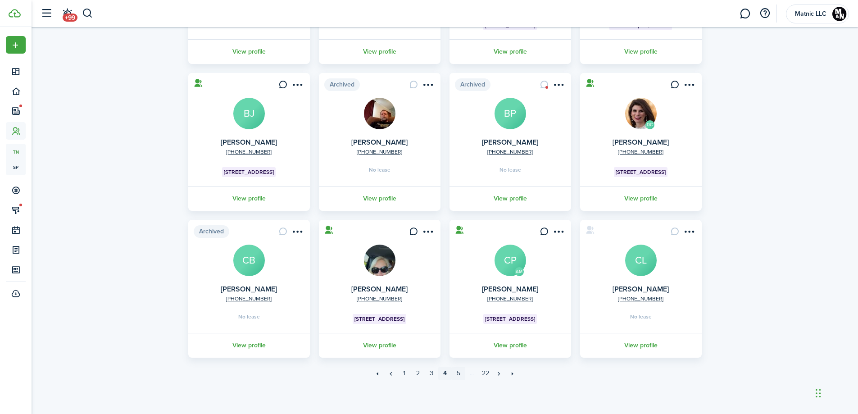
click at [459, 376] on link "5" at bounding box center [459, 373] width 14 height 14
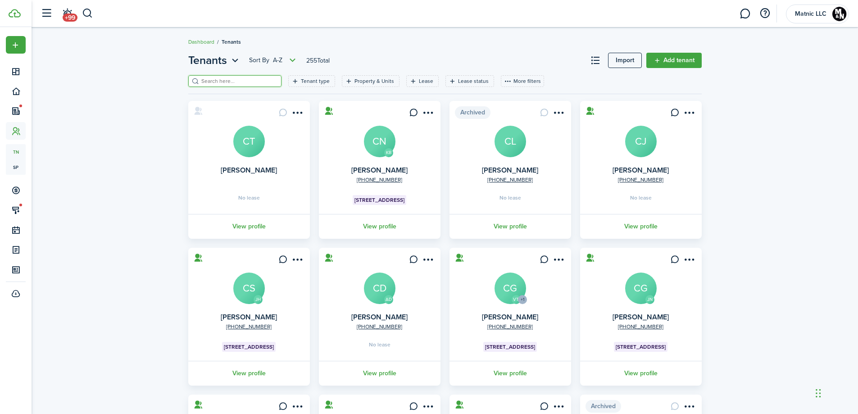
click at [229, 82] on input "search" at bounding box center [238, 81] width 79 height 9
type input "y"
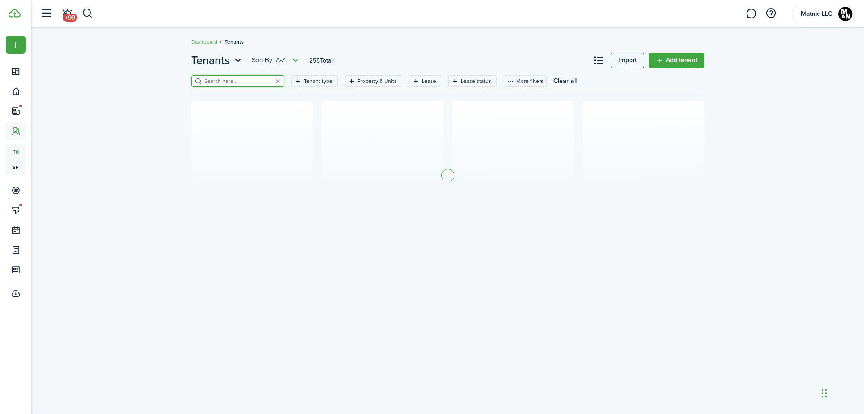
type input "t"
